Goal: Task Accomplishment & Management: Manage account settings

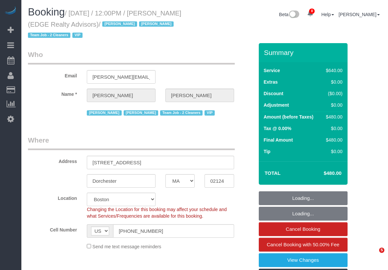
select select "MA"
select select "number:89"
select select "number:90"
select select "number:15"
select select "number:7"
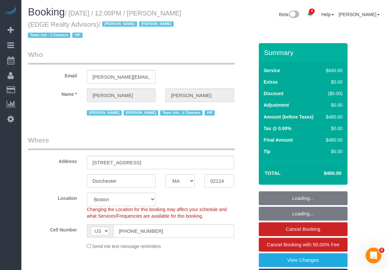
select select "object:988"
select select "string:stripe-pm_1NctNu4VGloSiKo7xER55rCs"
select select "2"
select select "240"
select select "spot1"
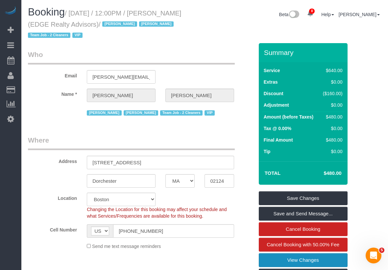
click at [326, 254] on link "View Changes" at bounding box center [303, 260] width 89 height 14
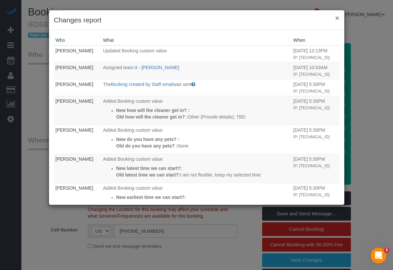
click at [336, 19] on button "×" at bounding box center [337, 17] width 4 height 7
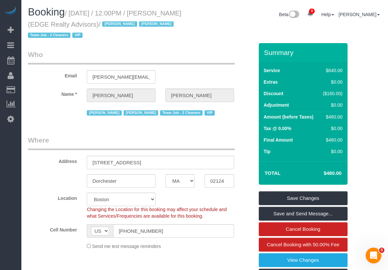
drag, startPoint x: 72, startPoint y: 13, endPoint x: 125, endPoint y: 27, distance: 55.1
click at [125, 27] on small "/ August 31, 2025 / 12:00PM / Gabriela Gorman (EDGE Realty Advisors) / Jacky Xu…" at bounding box center [104, 25] width 153 height 30
copy small "August 31, 2025 / 12:00PM / Gabriela Gorman (EDGE Realty Advisors)"
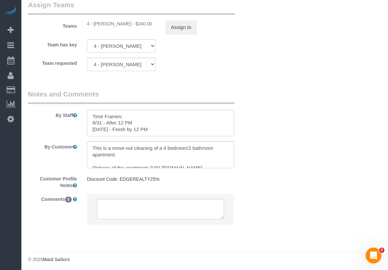
scroll to position [49, 0]
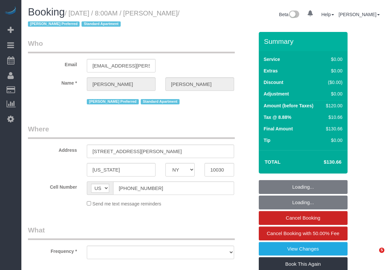
select select "NY"
select select "number:89"
select select "number:90"
select select "number:15"
select select "number:6"
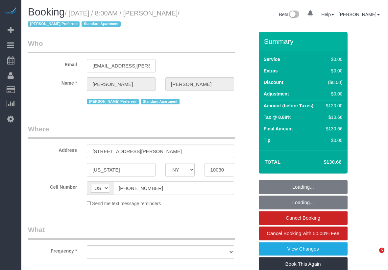
select select "object:849"
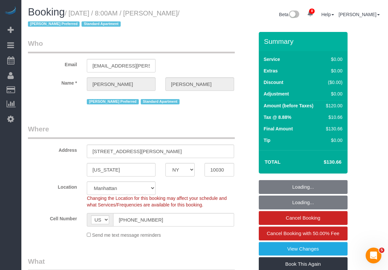
select select "spot1"
select select "string:stripe-pm_1RzMjD4VGloSiKo7AQhaJz1S"
select select "object:998"
click at [54, 27] on small "/ [DATE] / 8:00AM / [PERSON_NAME] / [PERSON_NAME] Preferred Standard Apartment" at bounding box center [104, 19] width 152 height 18
click at [163, 13] on small "/ [DATE] / 8:00AM / [PERSON_NAME] / [PERSON_NAME] Preferred Standard Apartment" at bounding box center [104, 19] width 152 height 18
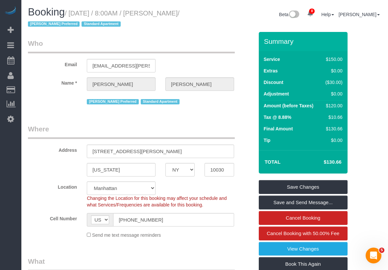
drag, startPoint x: 158, startPoint y: 12, endPoint x: 49, endPoint y: 23, distance: 109.1
click at [49, 23] on small "/ [DATE] / 8:00AM / [PERSON_NAME] / [PERSON_NAME] Preferred Standard Apartment" at bounding box center [104, 19] width 152 height 18
click at [51, 23] on small "/ [DATE] / 8:00AM / [PERSON_NAME] / [PERSON_NAME] Preferred Standard Apartment" at bounding box center [104, 19] width 152 height 18
click at [130, 20] on h1 "Booking / [DATE] / 8:00AM / [PERSON_NAME] / [PERSON_NAME] Preferred Standard Ap…" at bounding box center [114, 18] width 172 height 22
drag, startPoint x: 157, startPoint y: 13, endPoint x: 52, endPoint y: 22, distance: 105.4
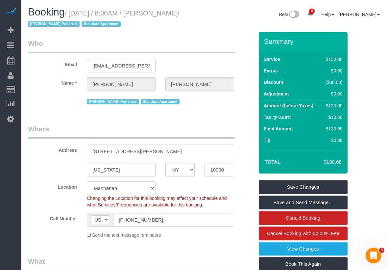
click at [52, 22] on small "/ [DATE] / 8:00AM / [PERSON_NAME] / [PERSON_NAME] Preferred Standard Apartment" at bounding box center [104, 19] width 152 height 18
copy small "[PERSON_NAME]"
